Goal: Information Seeking & Learning: Learn about a topic

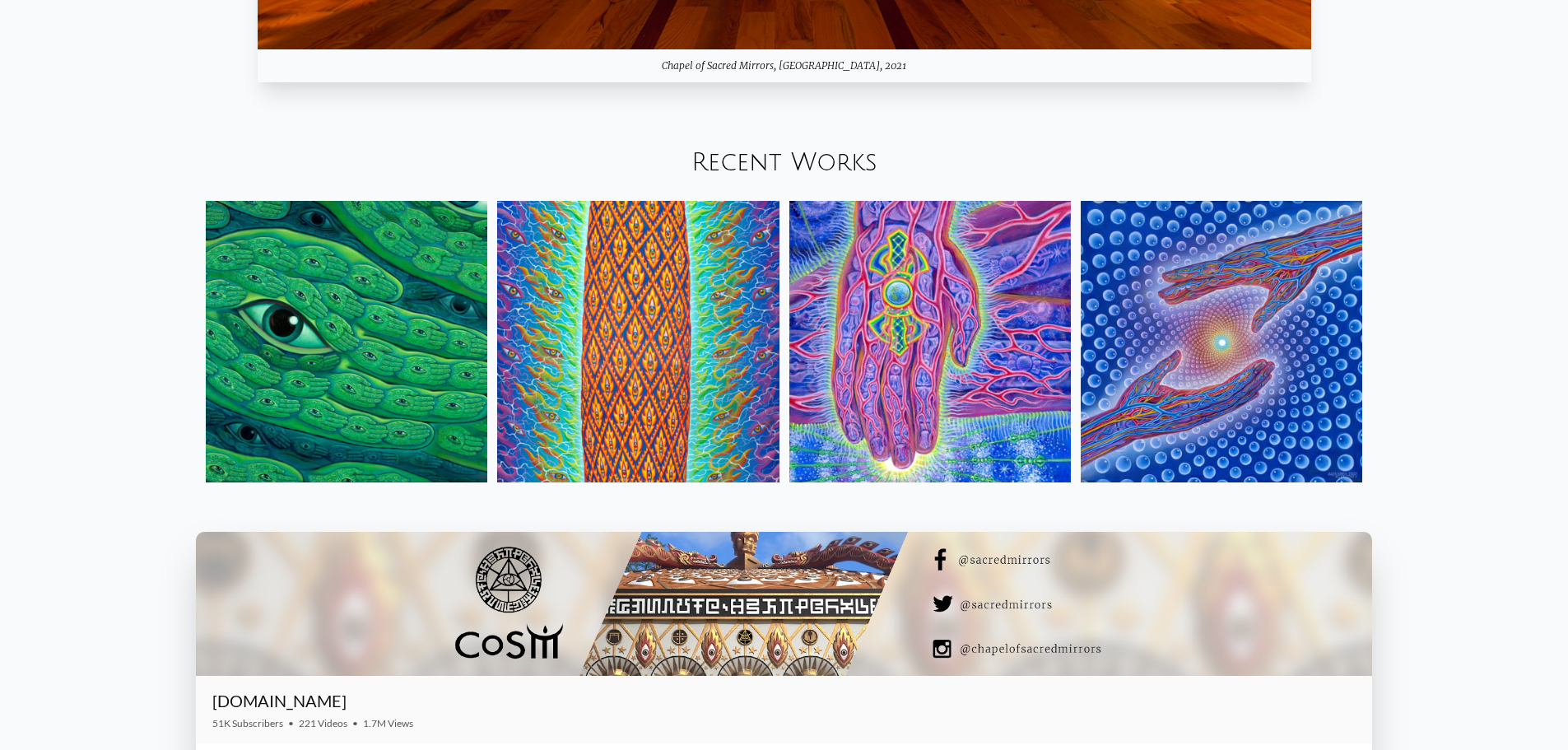
scroll to position [2223, 0]
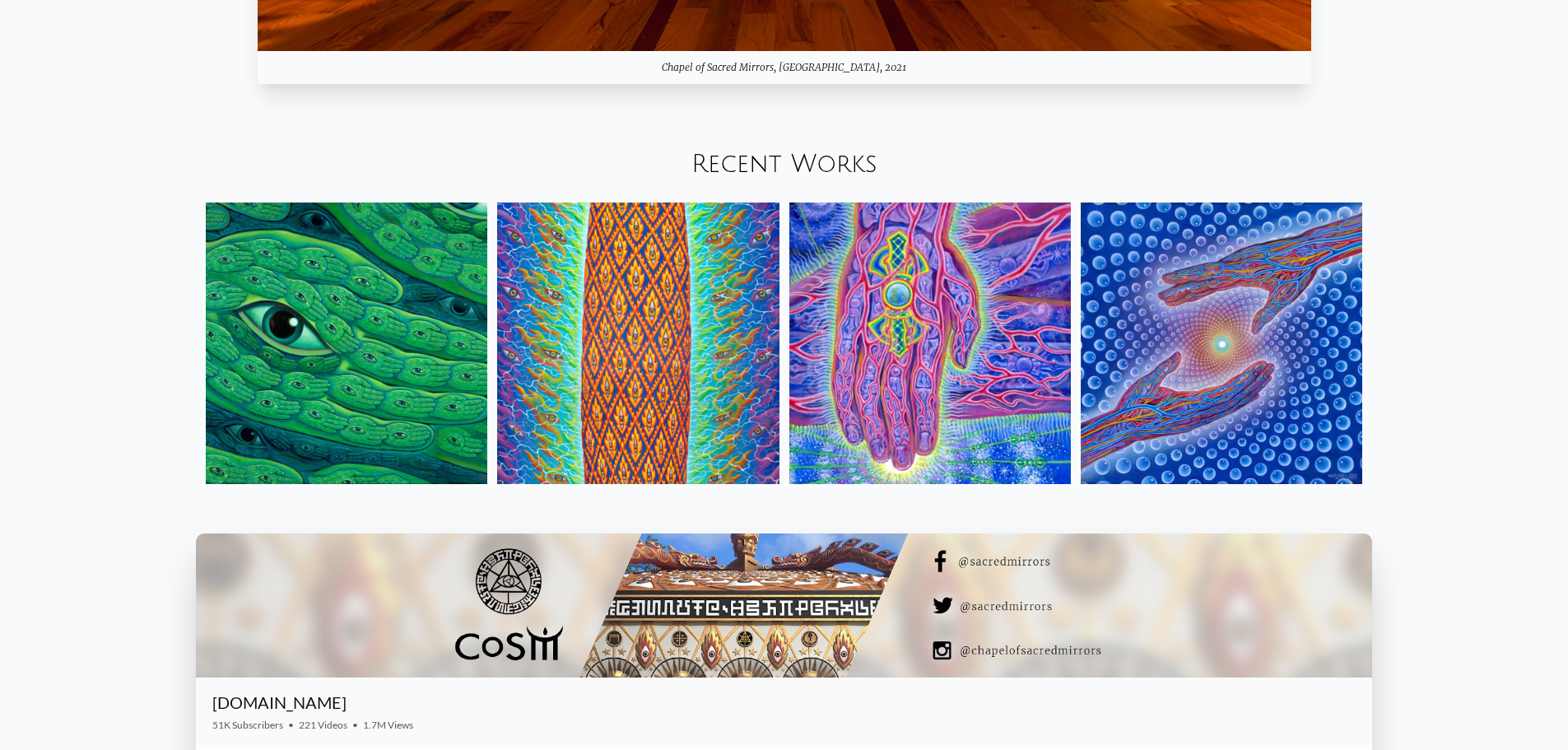
click at [775, 338] on img at bounding box center [1221, 344] width 282 height 282
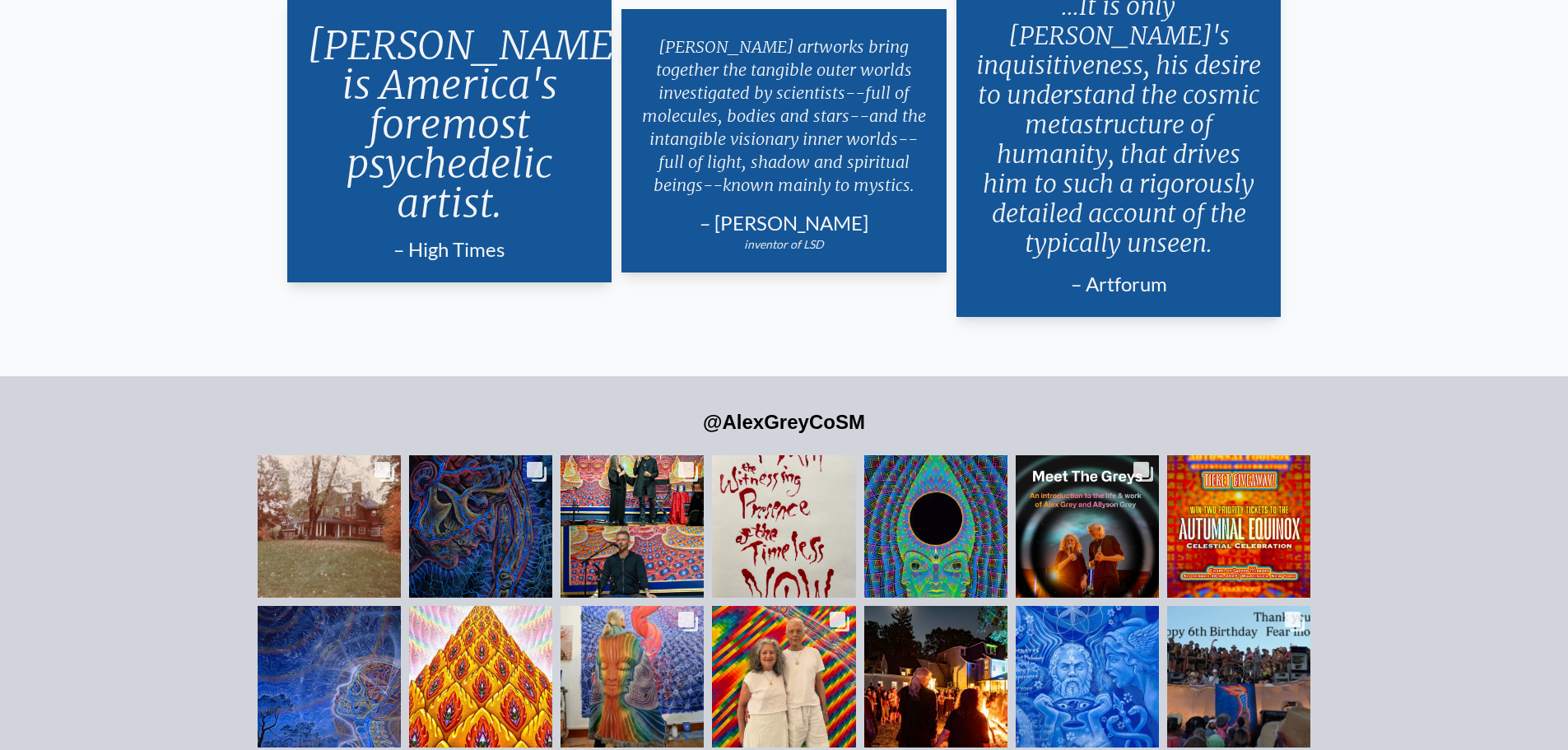
scroll to position [3508, 0]
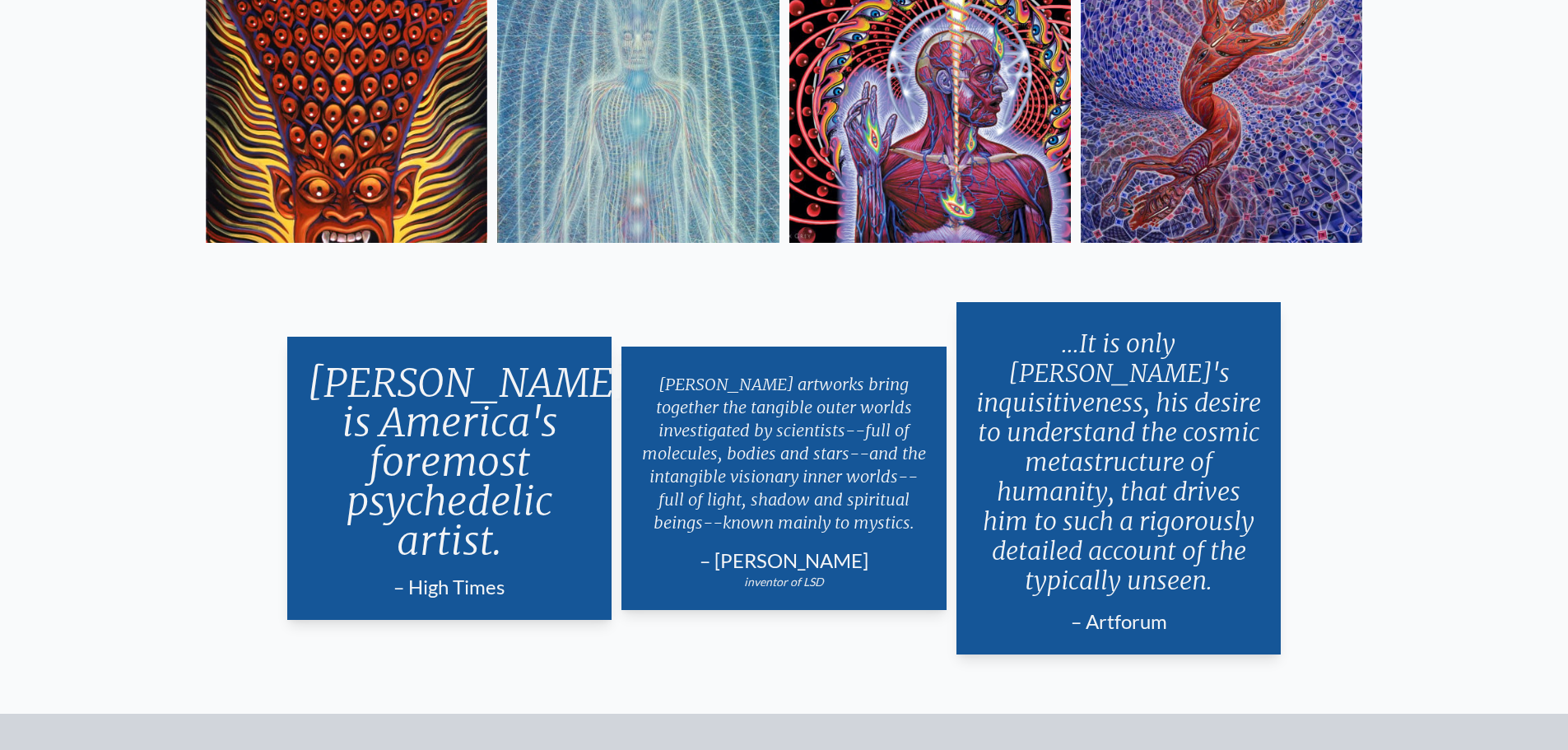
click at [515, 338] on p "Alex Grey is America's foremost psychedelic artist." at bounding box center [450, 461] width 286 height 211
click at [480, 338] on p "Alex Grey is America's foremost psychedelic artist." at bounding box center [450, 461] width 286 height 211
click at [741, 338] on p "Alex Grey's artworks bring together the tangible outer worlds investigated by s…" at bounding box center [784, 454] width 286 height 175
click at [775, 338] on p "...It is only Grey's inquisitiveness, his desire to understand the cosmic metas…" at bounding box center [1119, 462] width 286 height 280
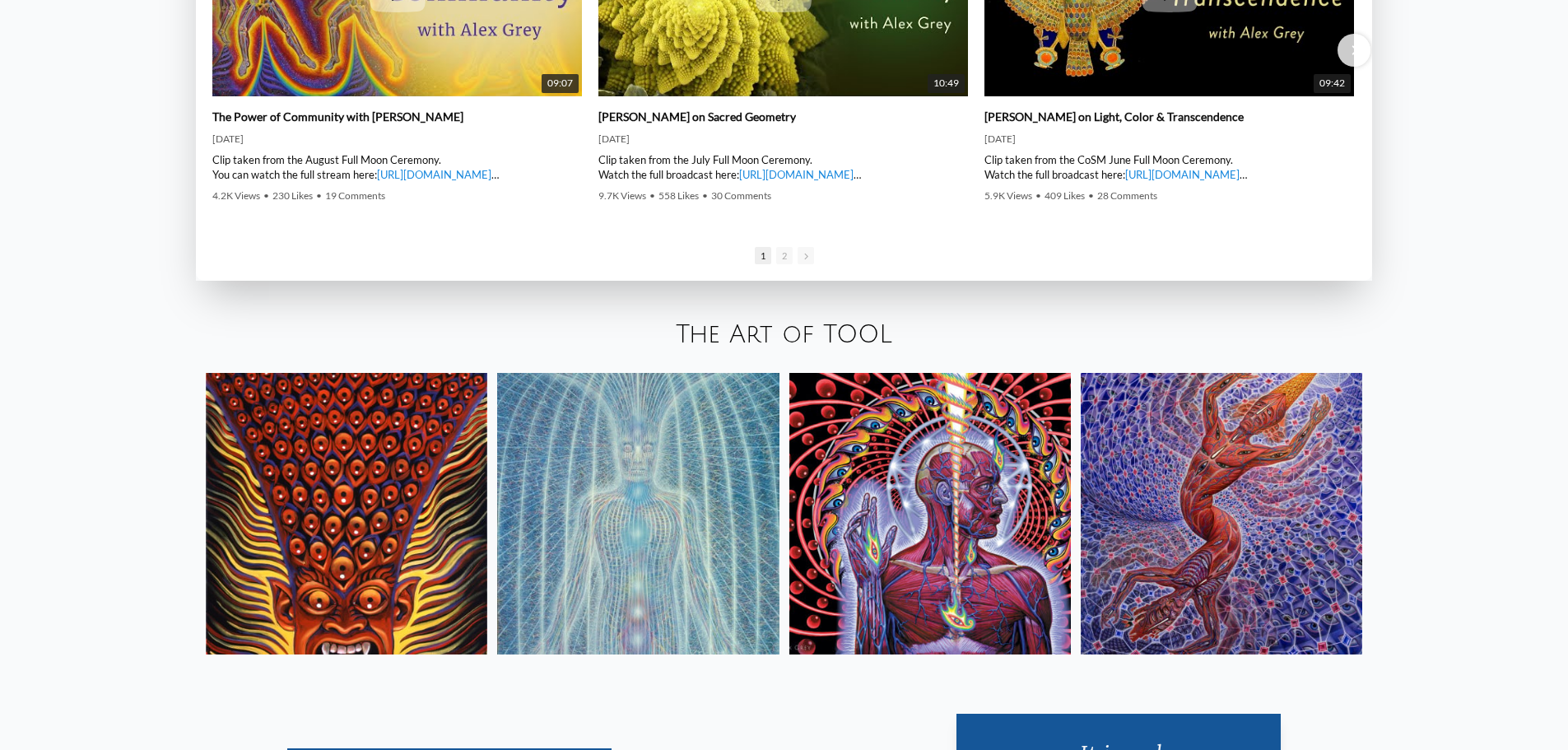
click at [775, 338] on div at bounding box center [784, 513] width 1176 height 302
click at [775, 338] on img at bounding box center [930, 514] width 282 height 282
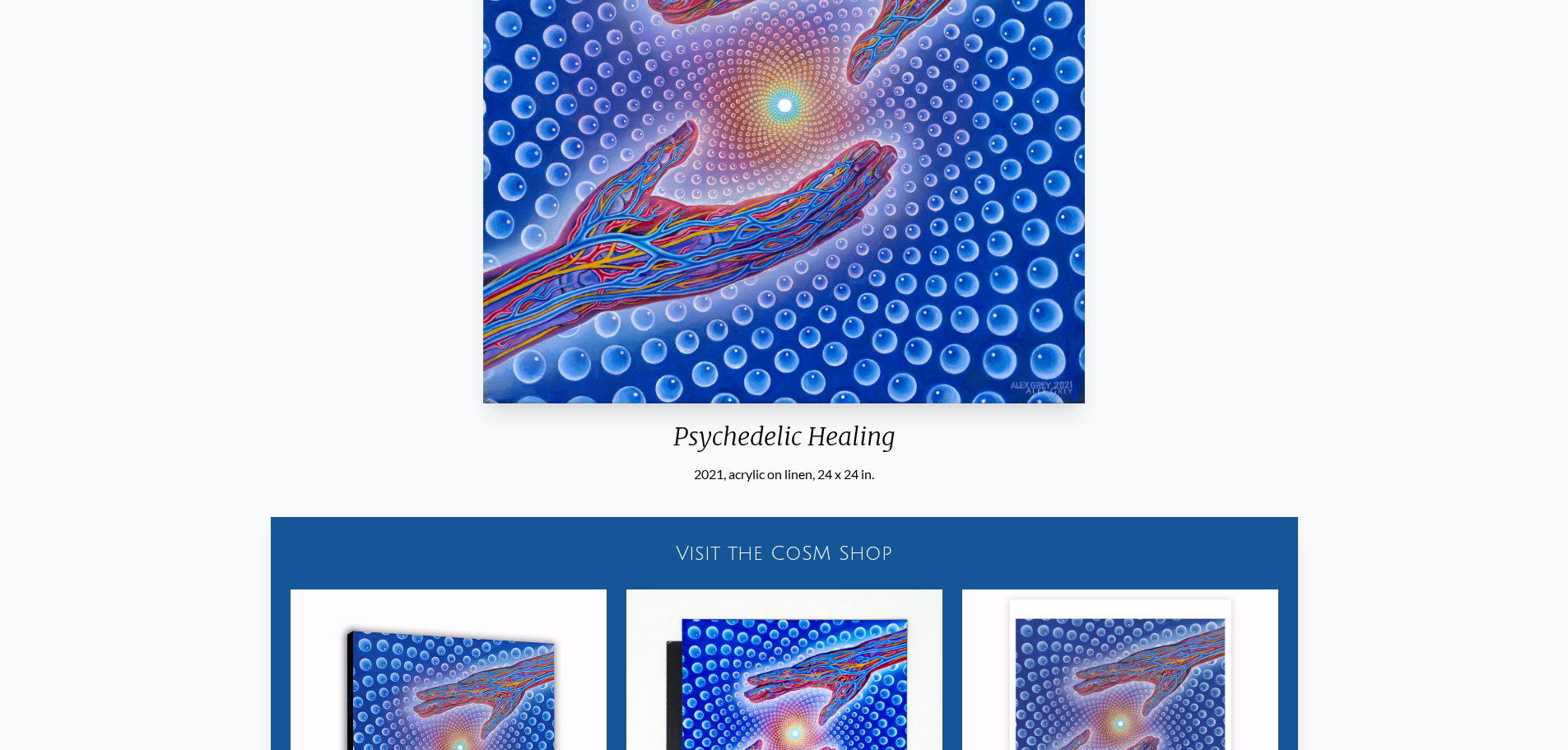
scroll to position [203, 0]
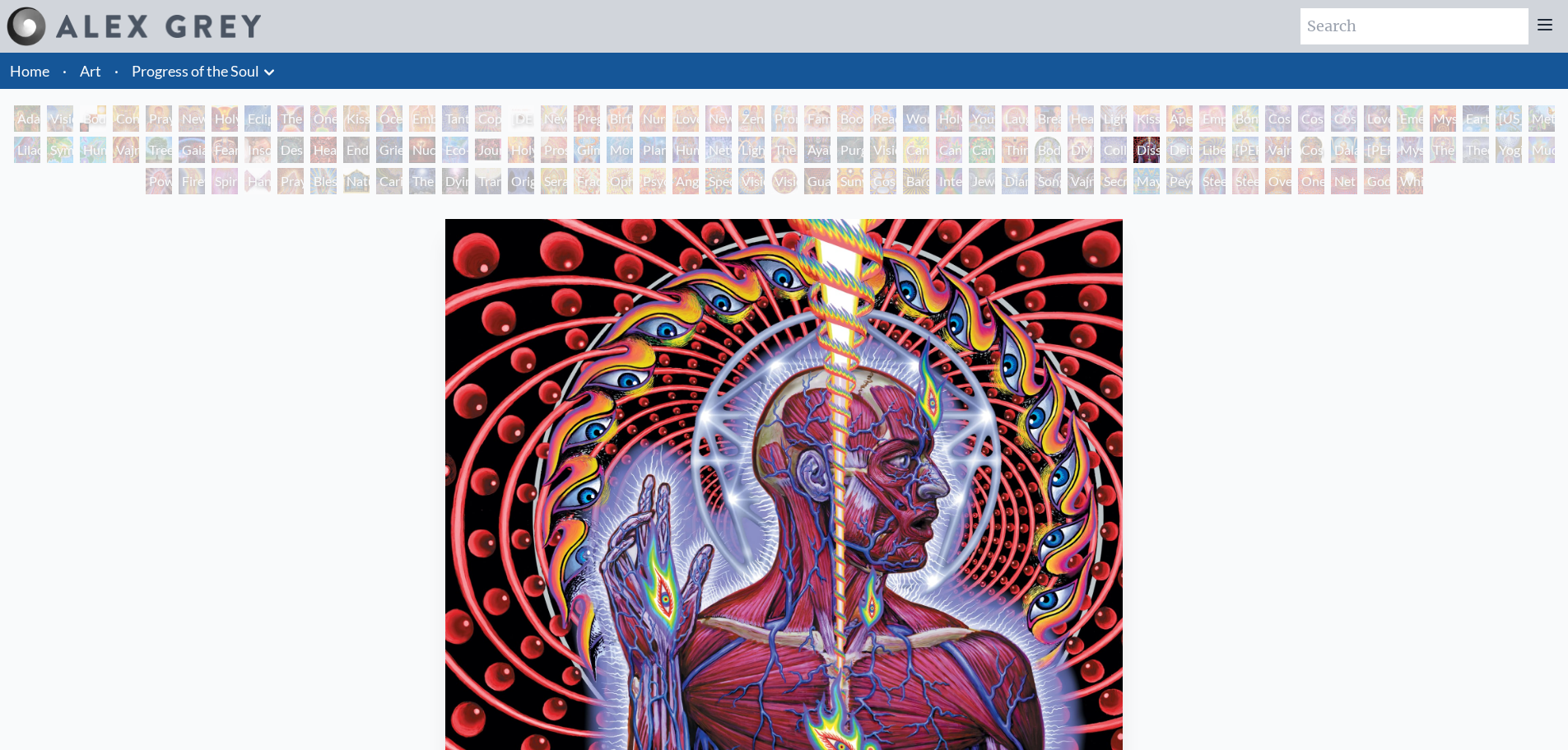
click at [343, 139] on div "Endarkenment" at bounding box center [356, 149] width 26 height 26
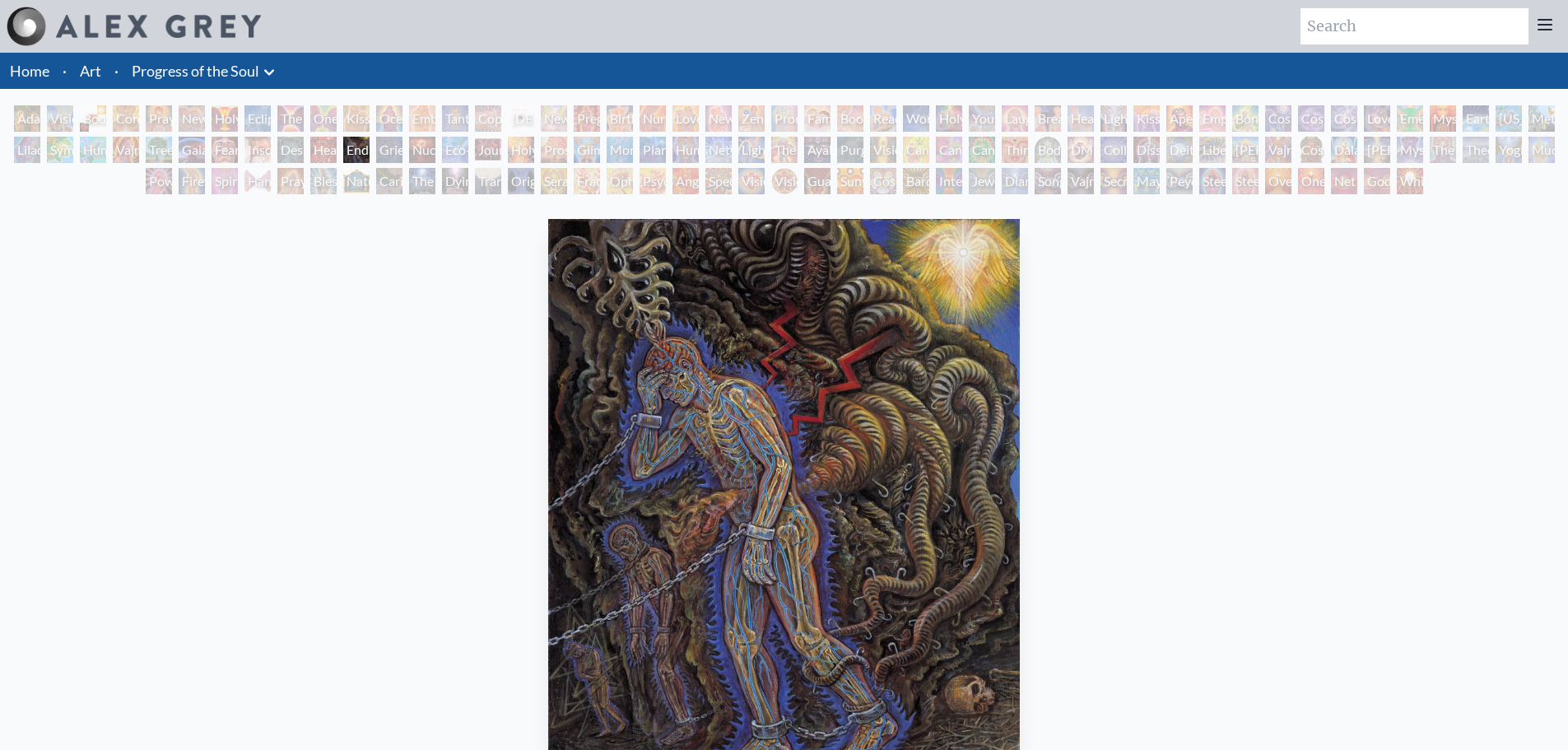
click at [420, 136] on div "Adam & Eve Visionary Origin of Language Body, Mind, Spirit Contemplation Prayin…" at bounding box center [784, 152] width 1568 height 94
click at [8, 114] on div "Adam & Eve Visionary Origin of Language Body, Mind, Spirit Contemplation Prayin…" at bounding box center [784, 152] width 1568 height 94
click at [17, 114] on div "Adam & Eve" at bounding box center [27, 118] width 26 height 26
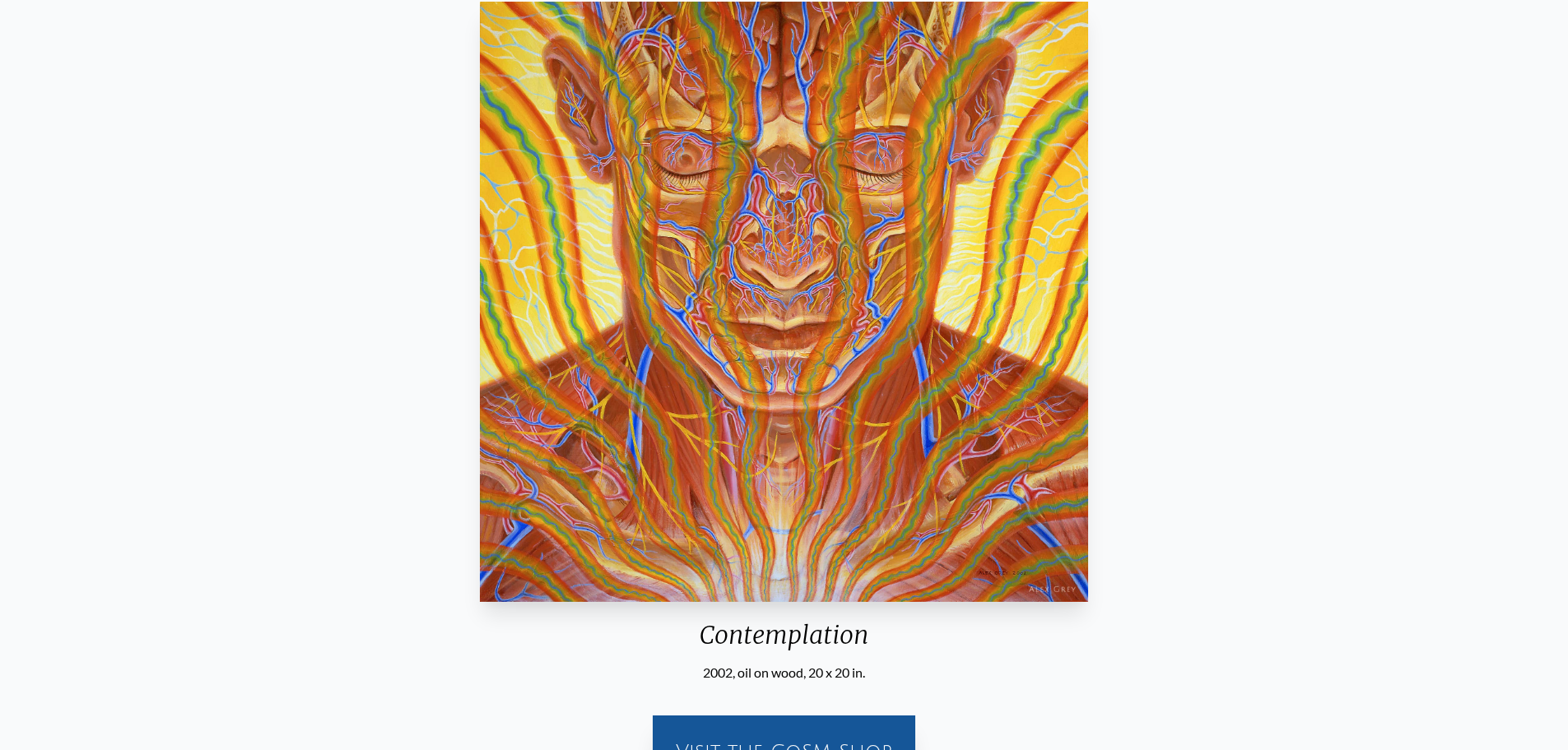
scroll to position [247, 0]
